Goal: Task Accomplishment & Management: Use online tool/utility

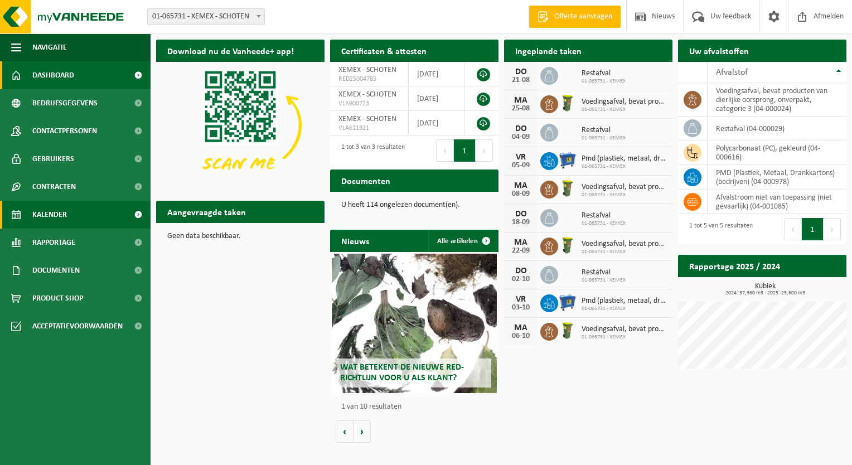
click at [68, 211] on link "Kalender" at bounding box center [75, 215] width 150 height 28
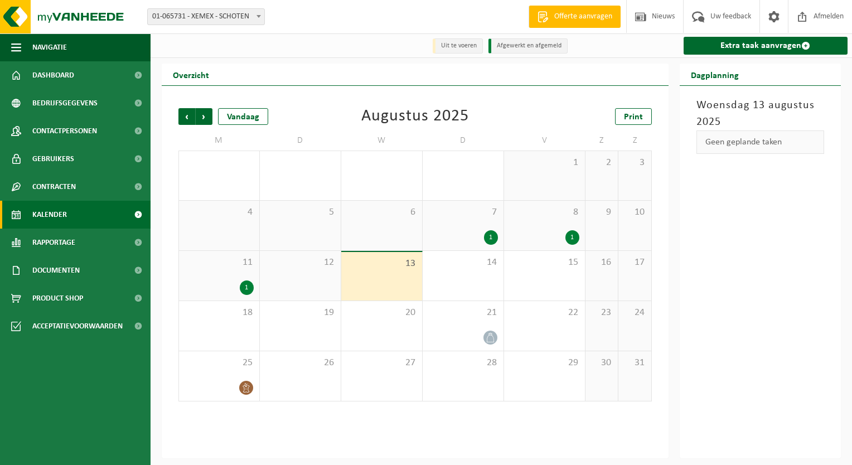
click at [245, 288] on div "1" at bounding box center [247, 287] width 14 height 14
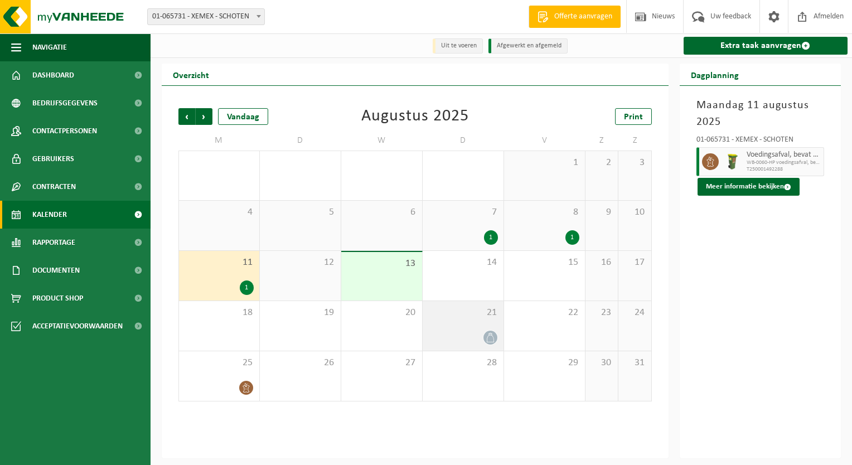
click at [492, 339] on icon at bounding box center [489, 337] width 9 height 9
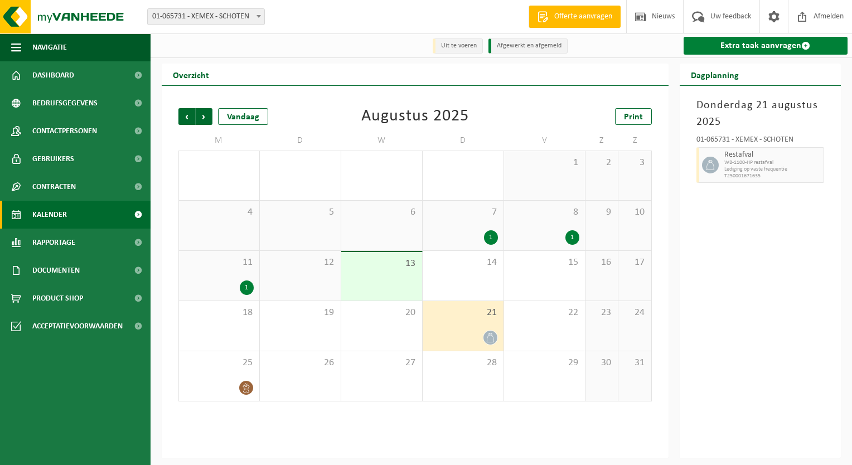
click at [781, 42] on link "Extra taak aanvragen" at bounding box center [765, 46] width 164 height 18
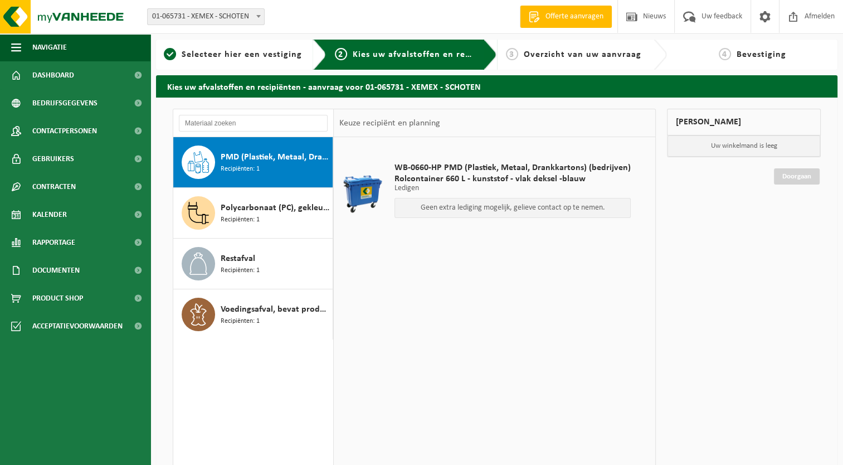
click at [300, 167] on div "PMD (Plastiek, Metaal, Drankkartons) (bedrijven) Recipiënten: 1" at bounding box center [275, 161] width 109 height 33
click at [69, 218] on link "Kalender" at bounding box center [75, 215] width 150 height 28
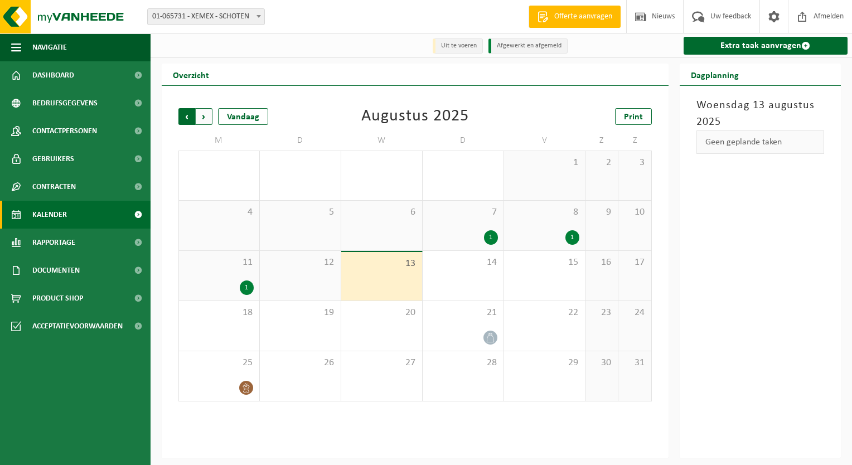
click at [201, 116] on span "Volgende" at bounding box center [204, 116] width 17 height 17
